Goal: Understand process/instructions: Learn how to perform a task or action

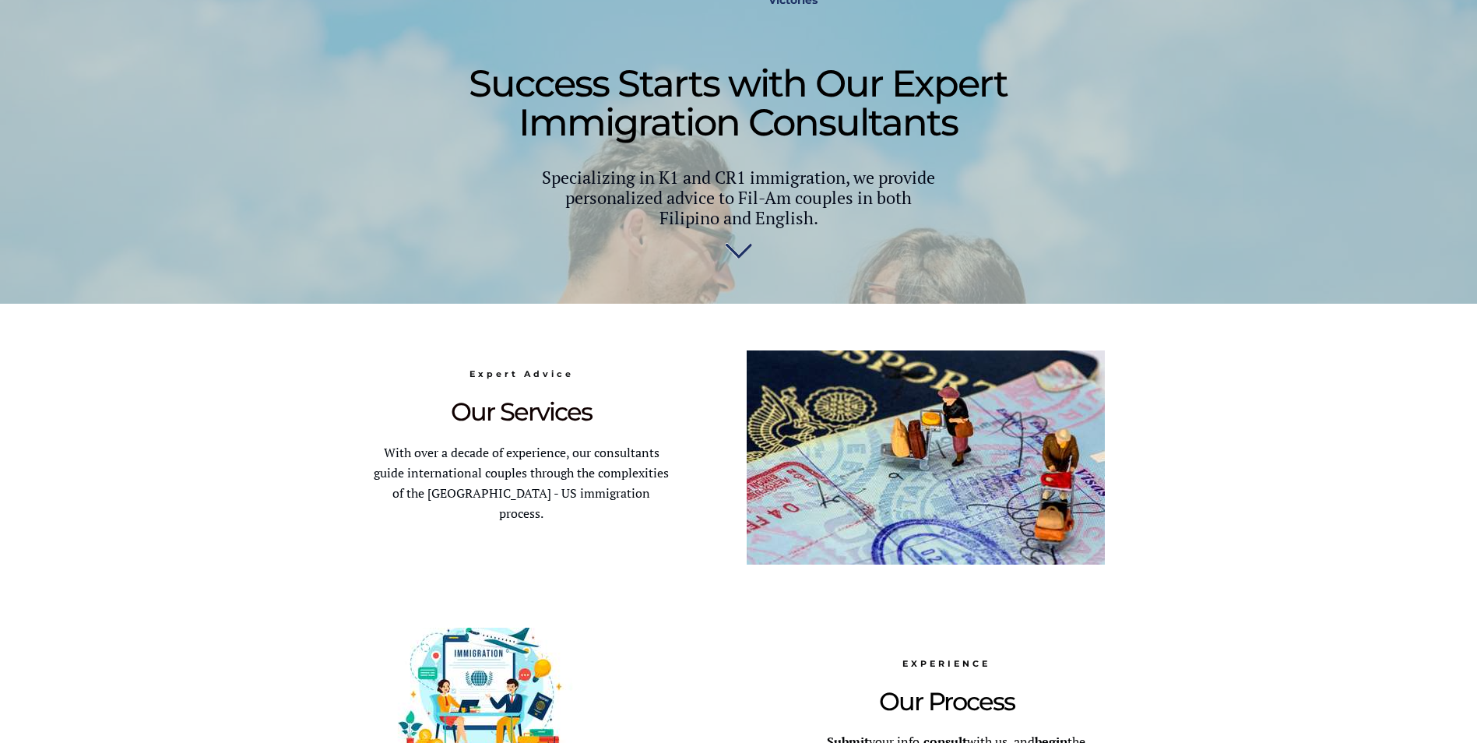
scroll to position [577, 0]
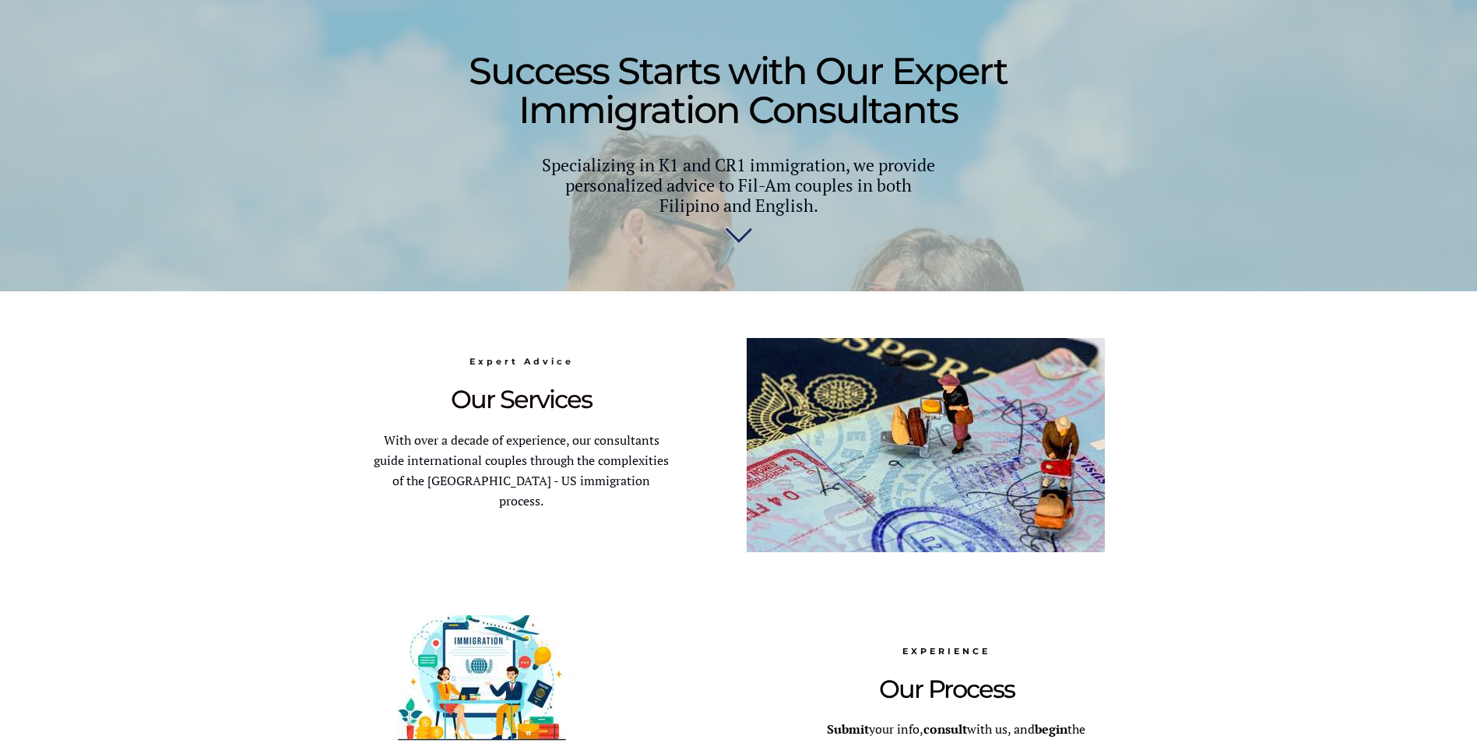
click at [737, 239] on img at bounding box center [738, 238] width 27 height 31
click at [737, 291] on div at bounding box center [739, 605] width 732 height 628
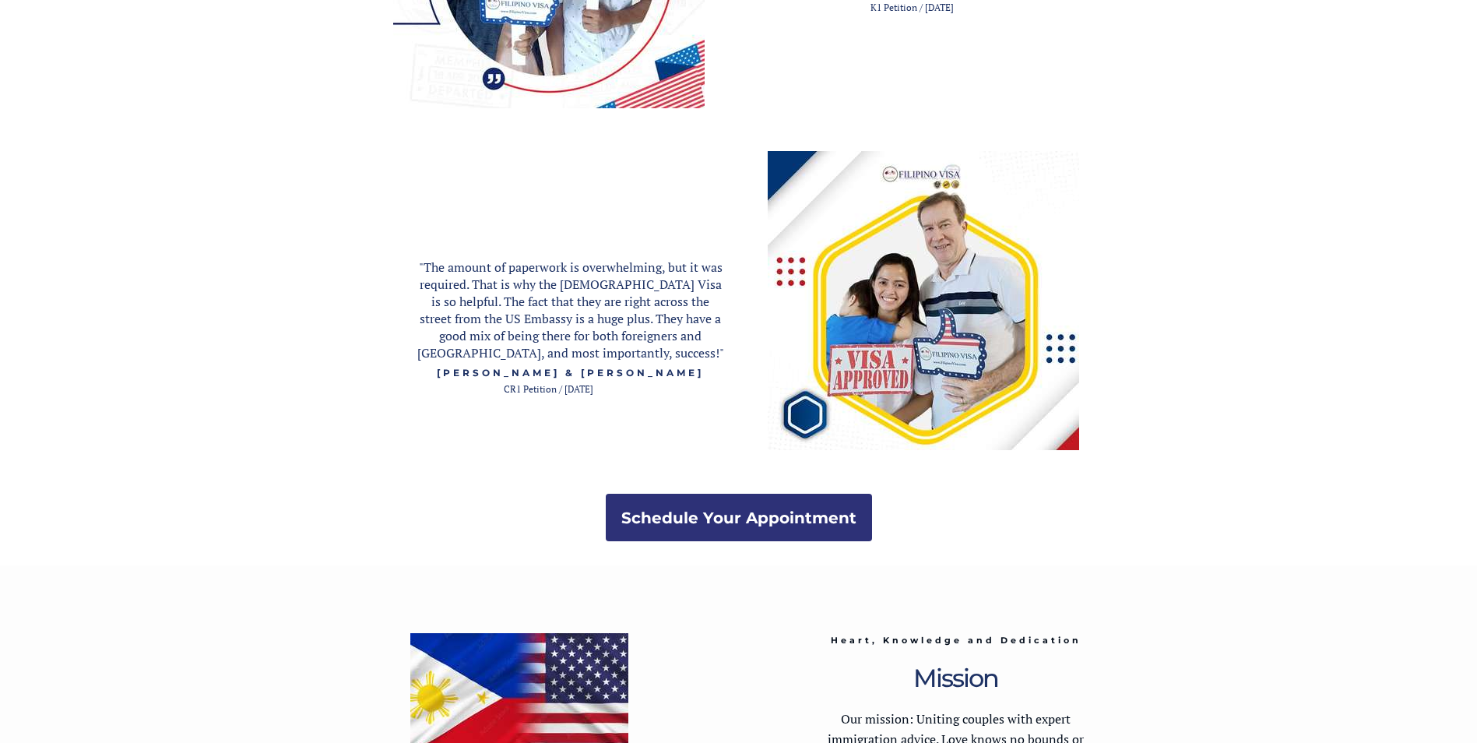
scroll to position [3001, 0]
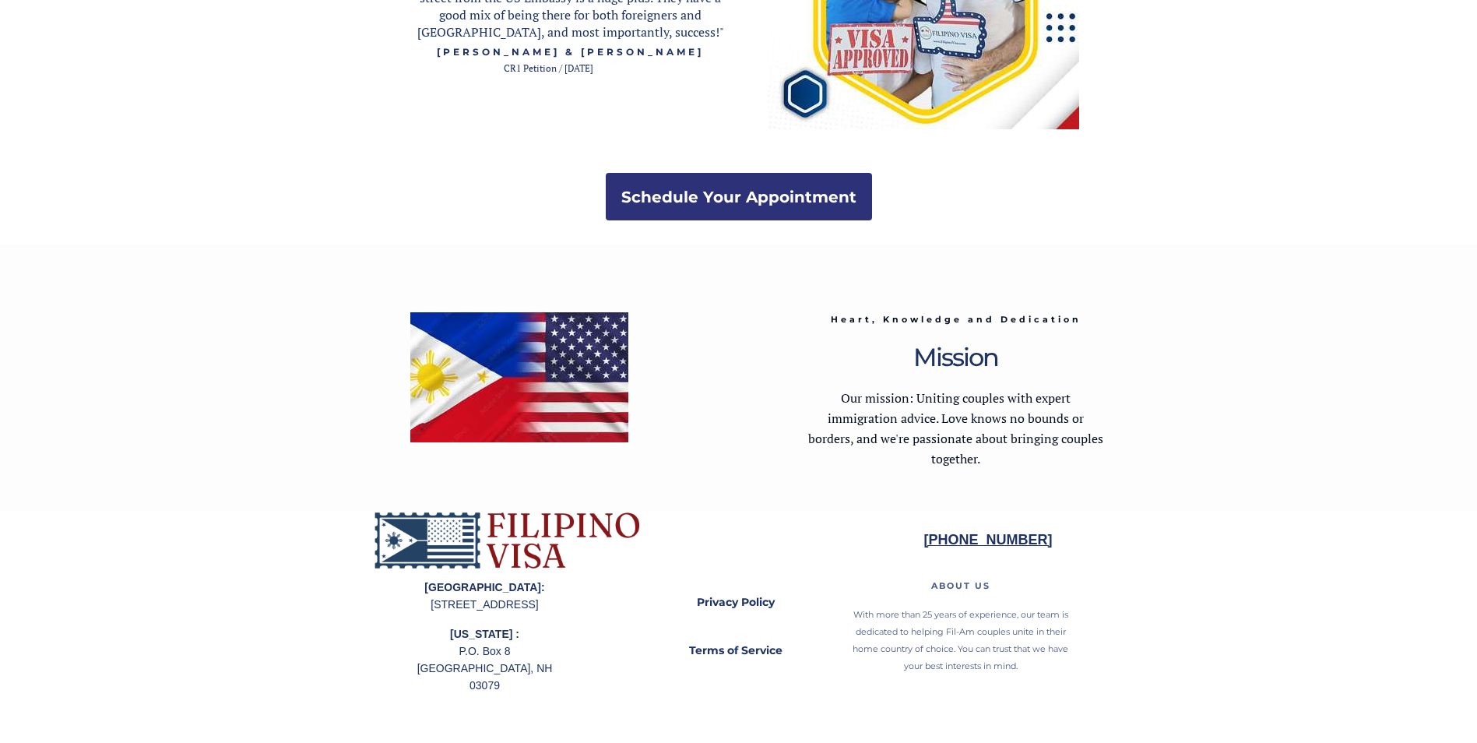
click at [1471, 680] on div at bounding box center [738, 627] width 1477 height 232
drag, startPoint x: 1471, startPoint y: 680, endPoint x: 1471, endPoint y: 700, distance: 20.2
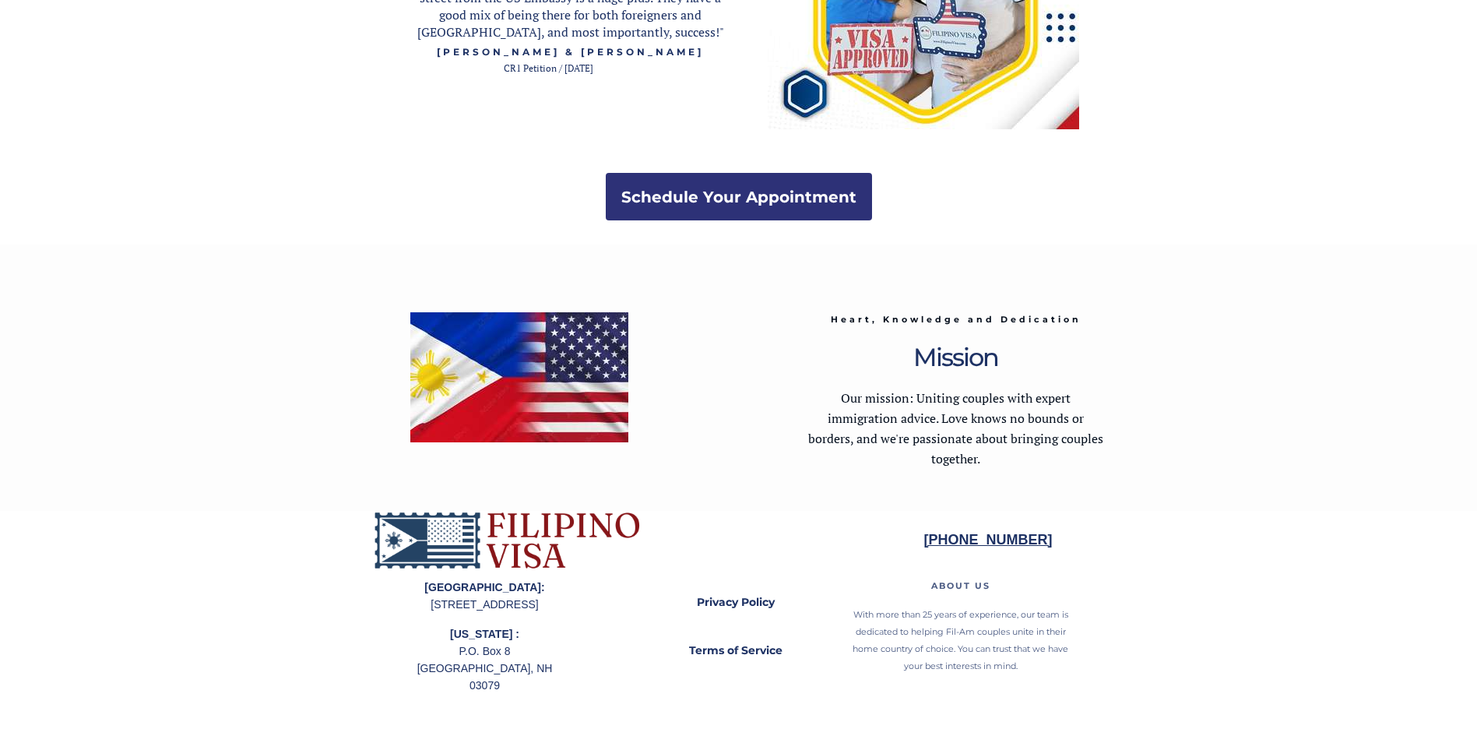
click at [1471, 700] on div at bounding box center [738, 627] width 1477 height 232
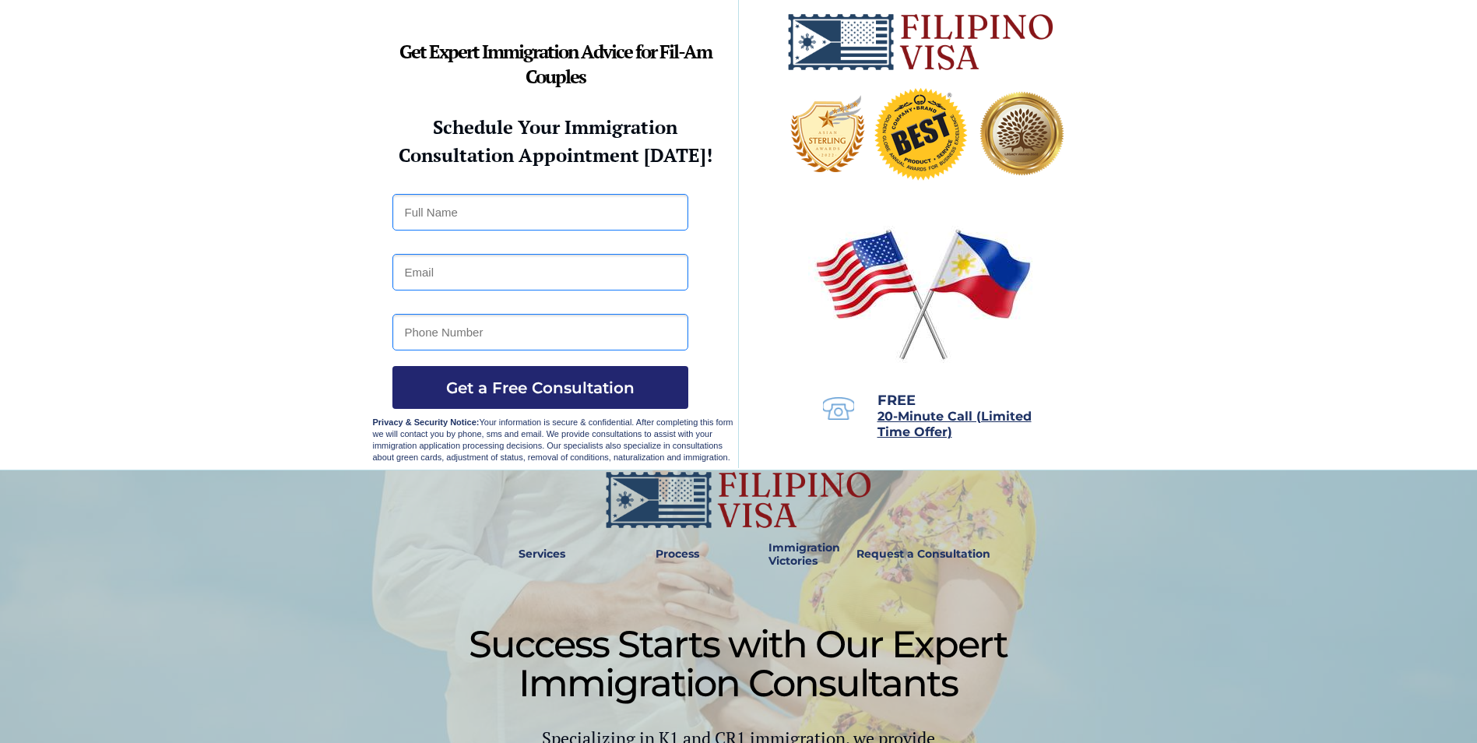
scroll to position [0, 0]
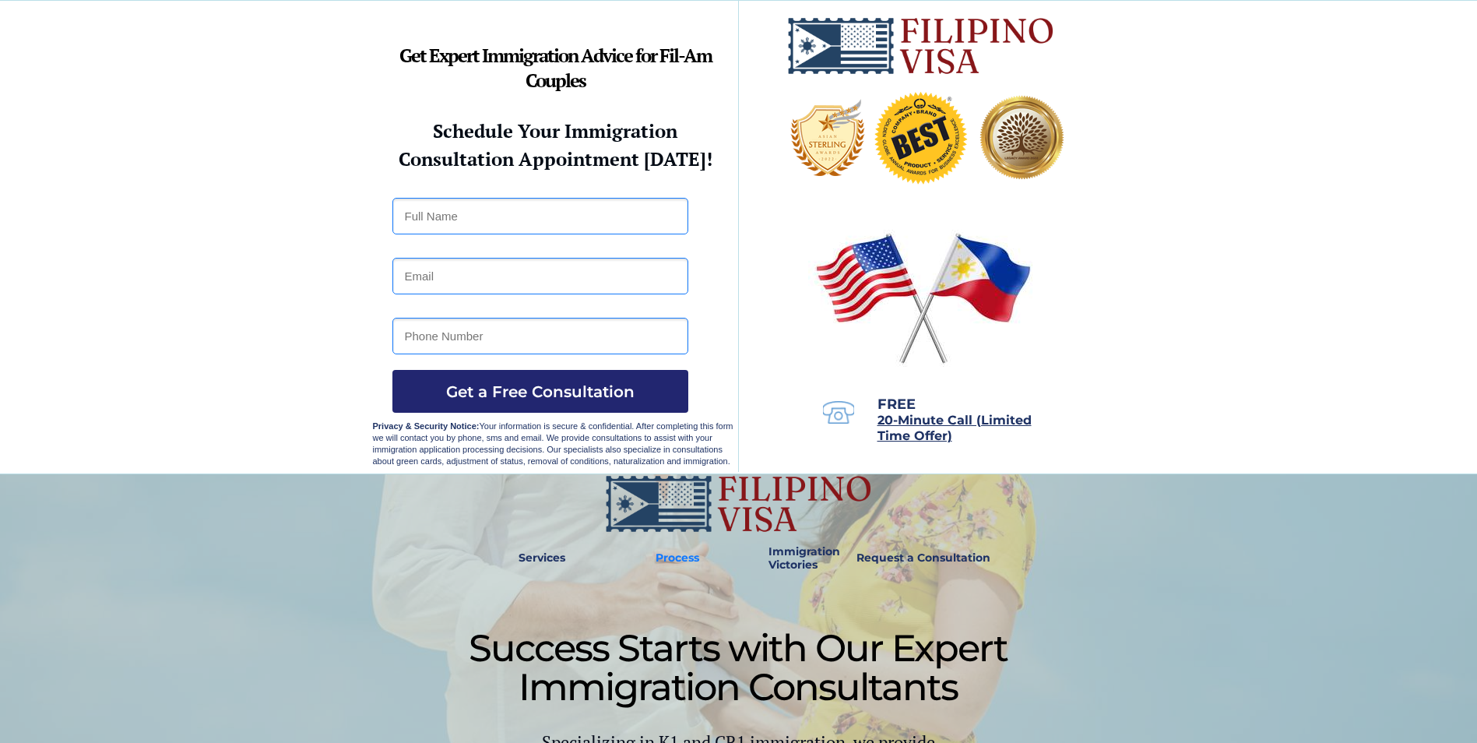
click at [669, 560] on strong "Process" at bounding box center [678, 557] width 44 height 14
